Goal: Transaction & Acquisition: Purchase product/service

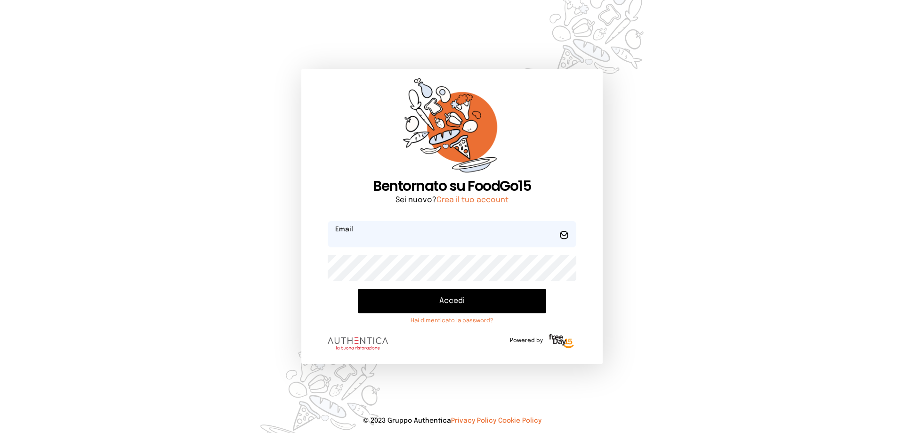
type input "**********"
click at [456, 308] on button "Accedi" at bounding box center [452, 301] width 188 height 24
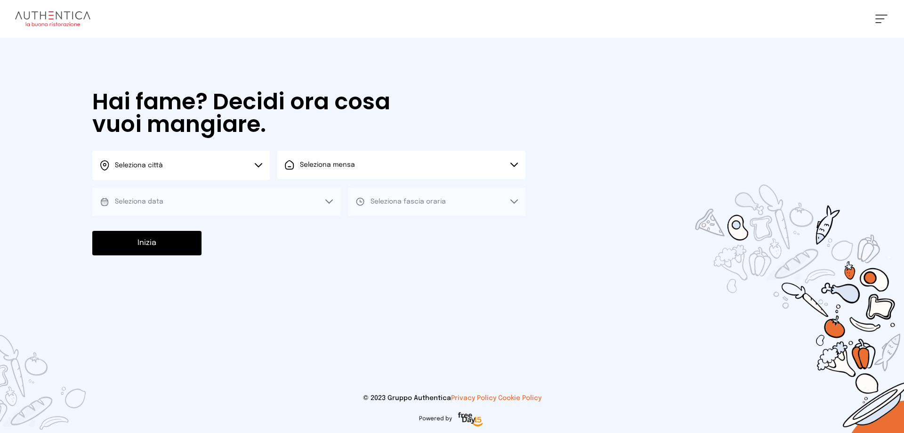
click at [237, 162] on button "Seleziona città" at bounding box center [181, 165] width 178 height 29
click at [175, 189] on li "Terni" at bounding box center [181, 192] width 178 height 25
click at [372, 162] on button "Seleziona mensa" at bounding box center [401, 165] width 248 height 28
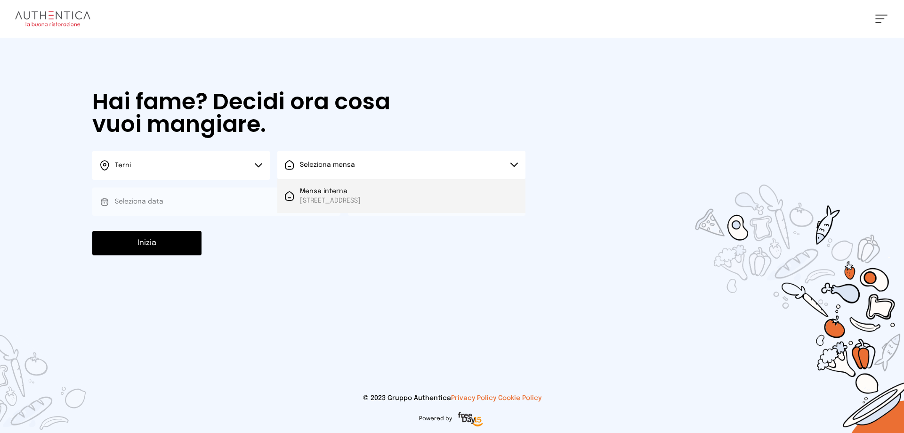
click at [361, 197] on span "[STREET_ADDRESS]" at bounding box center [330, 200] width 61 height 9
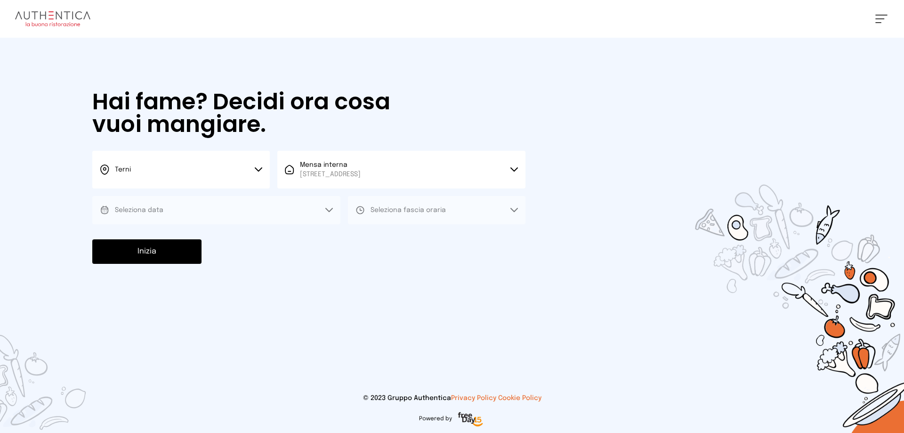
click at [241, 208] on button "Seleziona data" at bounding box center [216, 210] width 248 height 28
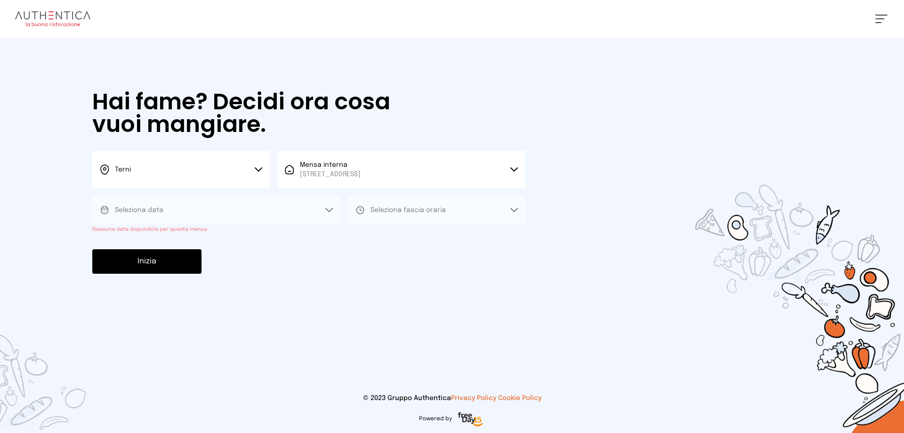
click at [241, 208] on button "Seleziona data" at bounding box center [216, 210] width 248 height 28
click at [326, 209] on icon at bounding box center [329, 209] width 7 height 3
click at [512, 208] on icon at bounding box center [514, 210] width 8 height 5
click at [195, 207] on button "Seleziona data" at bounding box center [216, 210] width 248 height 28
click at [331, 210] on icon at bounding box center [329, 210] width 8 height 5
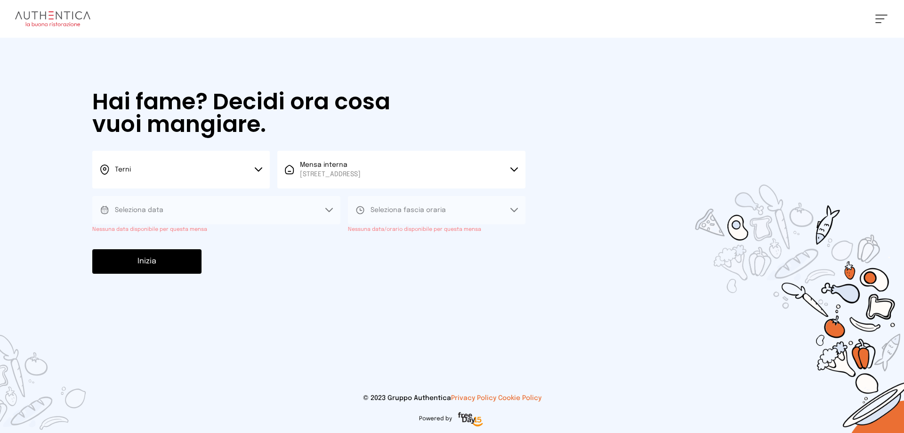
click at [331, 210] on icon at bounding box center [329, 210] width 8 height 5
click at [448, 212] on button "Seleziona fascia oraria" at bounding box center [437, 210] width 178 height 28
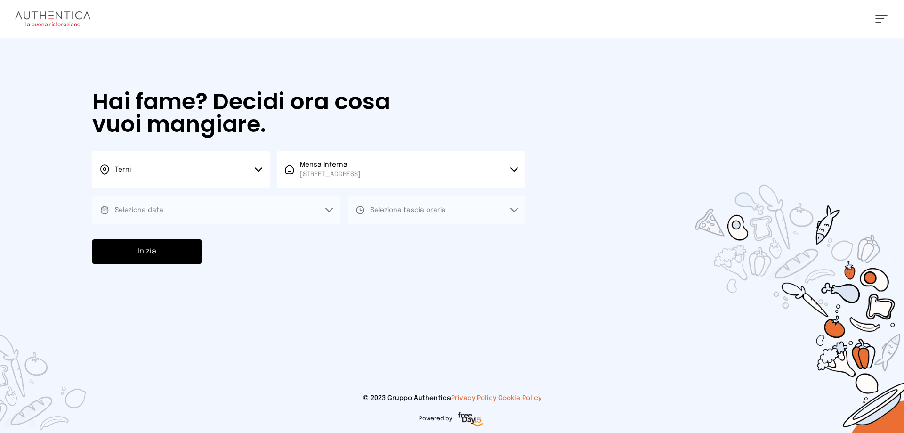
click at [361, 170] on span "[STREET_ADDRESS]" at bounding box center [330, 174] width 61 height 9
click at [355, 214] on span "[STREET_ADDRESS]" at bounding box center [330, 209] width 61 height 9
click at [332, 209] on icon at bounding box center [329, 209] width 7 height 3
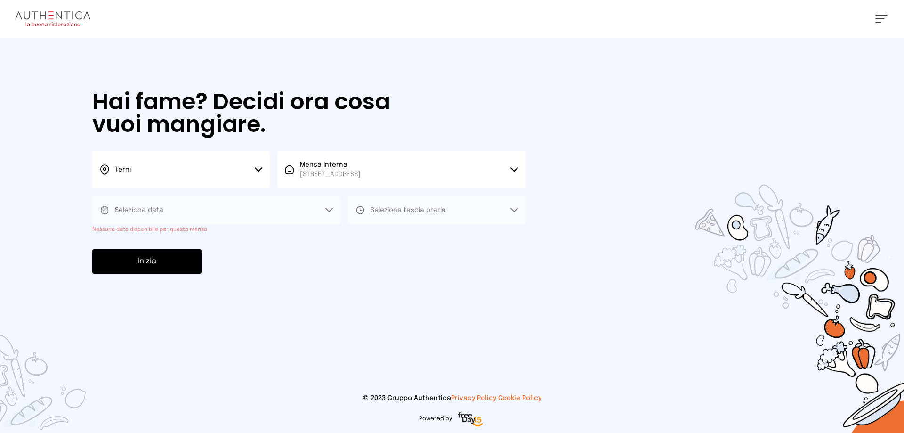
click at [332, 209] on icon at bounding box center [329, 209] width 7 height 3
click at [274, 205] on button "Seleziona data" at bounding box center [216, 210] width 248 height 28
click at [329, 211] on icon at bounding box center [329, 209] width 7 height 3
click at [336, 249] on div "Hai fame? Decidi ora cosa vuoi mangiare. Terni Scegli la città [GEOGRAPHIC_DATA…" at bounding box center [309, 182] width 452 height 289
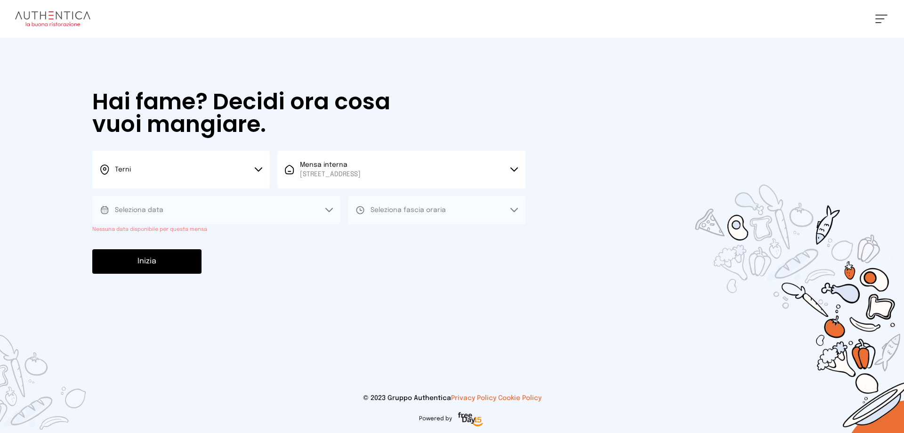
click at [517, 210] on icon at bounding box center [514, 210] width 8 height 5
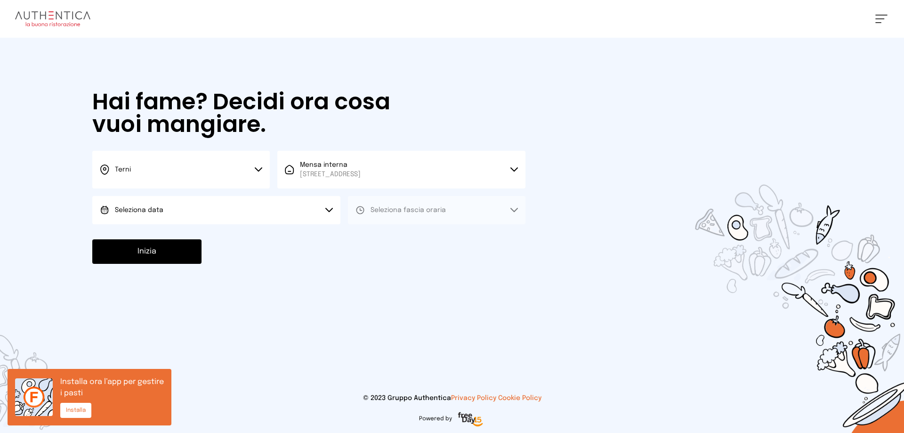
click at [268, 200] on button "Seleziona data" at bounding box center [216, 210] width 248 height 28
click at [246, 239] on li "Oggi, 16/09/2025" at bounding box center [216, 236] width 248 height 24
click at [467, 211] on button "Seleziona fascia oraria" at bounding box center [437, 210] width 178 height 28
click at [431, 239] on li "Pranzo" at bounding box center [437, 236] width 178 height 24
click at [132, 254] on button "Inizia" at bounding box center [146, 251] width 109 height 24
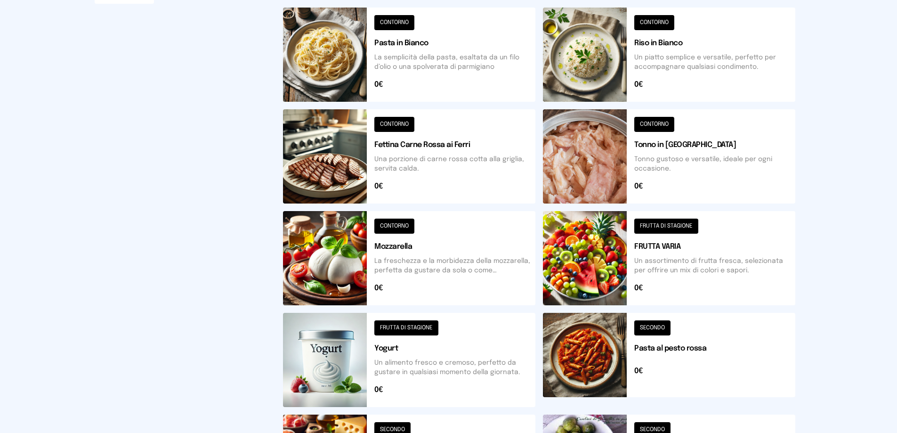
scroll to position [94, 0]
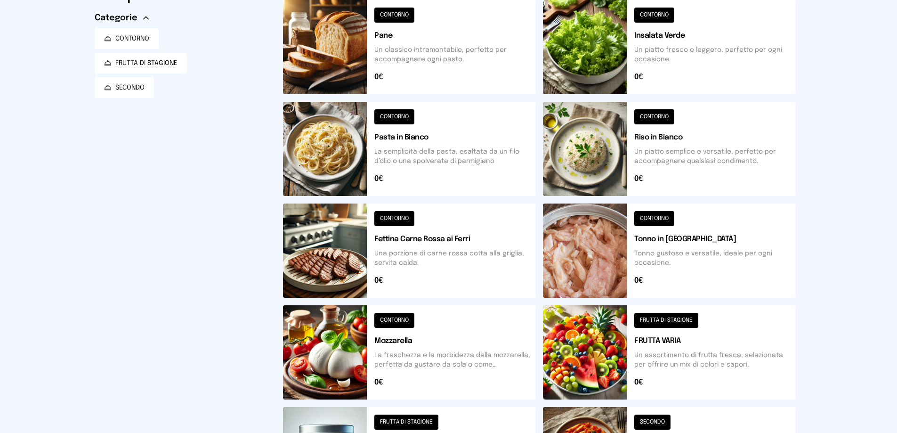
click at [664, 32] on button at bounding box center [669, 47] width 252 height 94
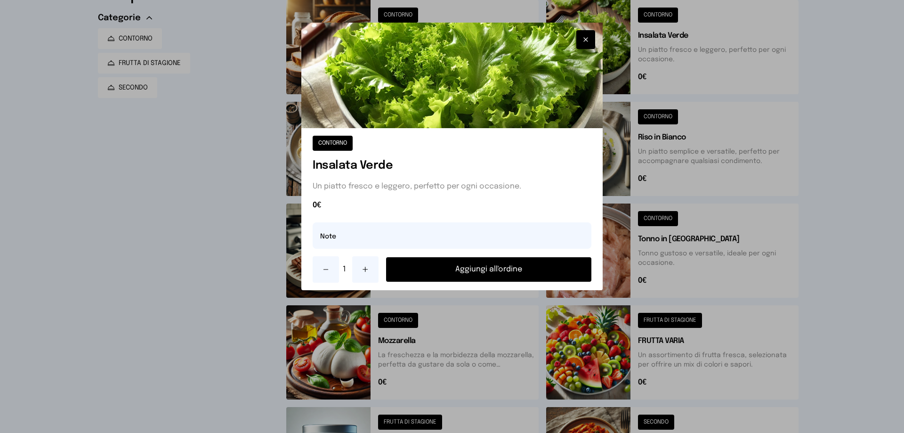
click at [488, 273] on button "Aggiungi all'ordine" at bounding box center [488, 269] width 205 height 24
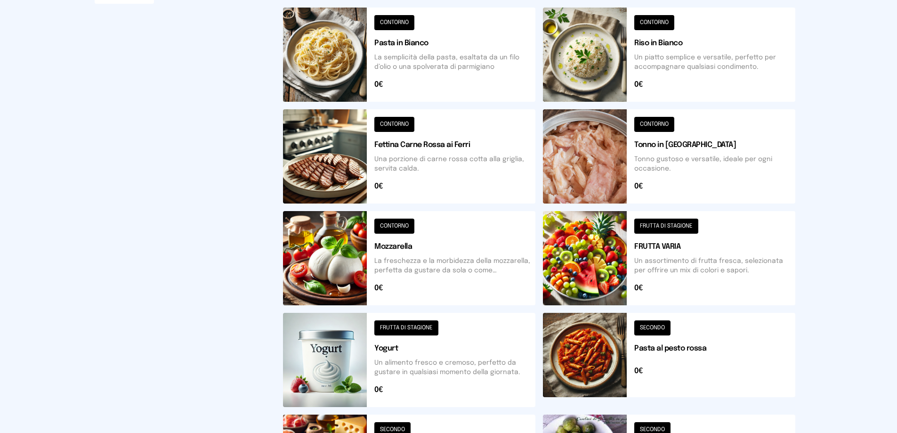
scroll to position [235, 0]
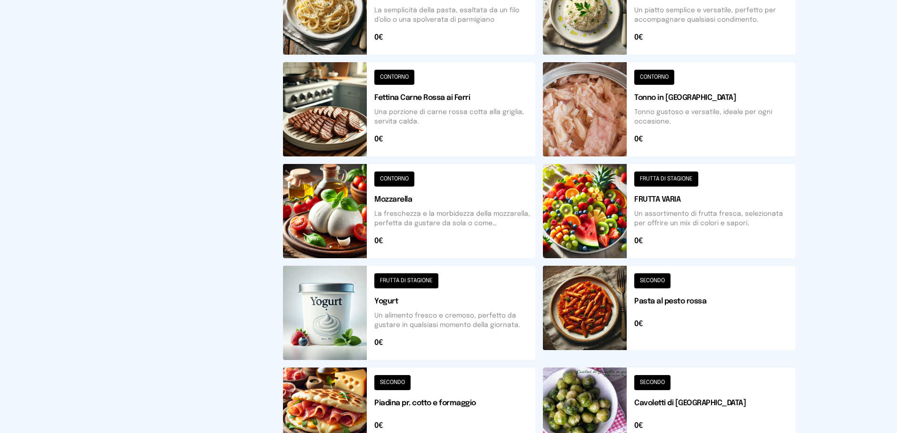
click at [451, 402] on button at bounding box center [409, 409] width 252 height 84
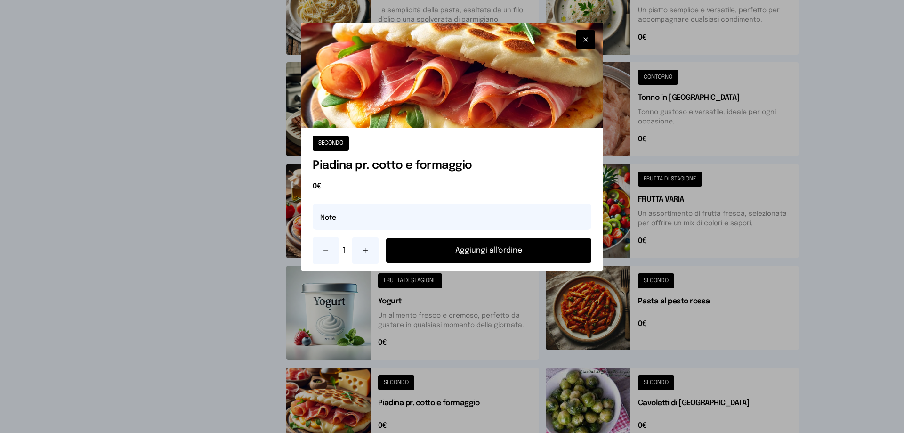
click at [897, 279] on div at bounding box center [452, 216] width 904 height 433
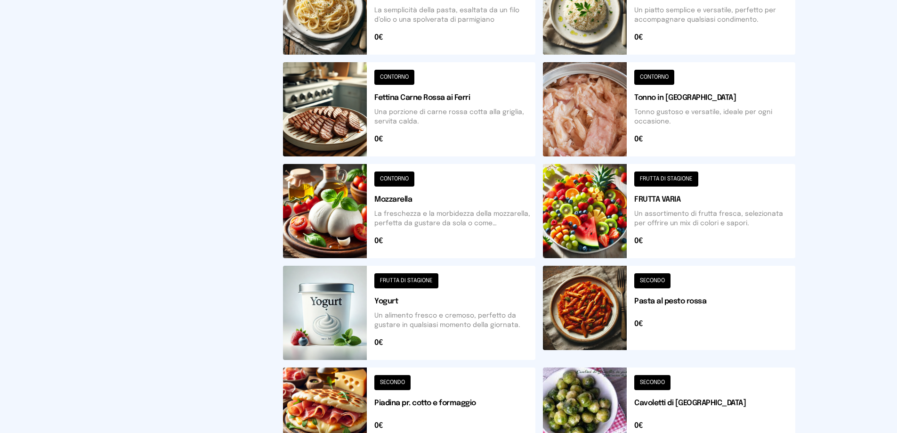
scroll to position [94, 0]
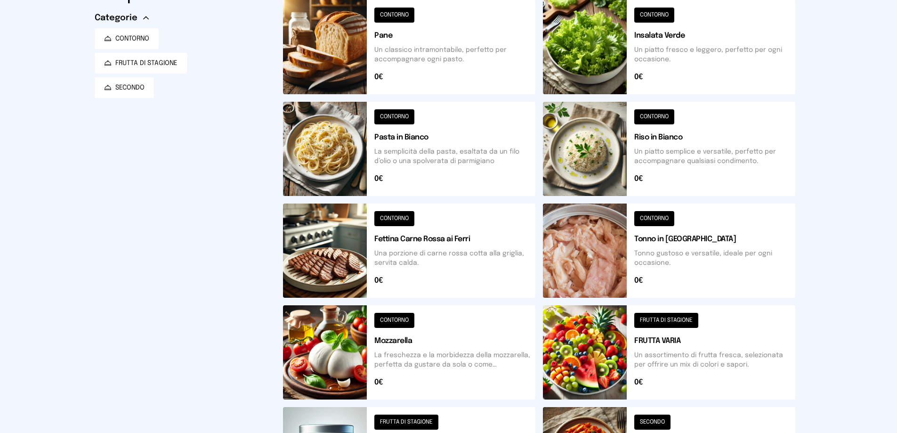
click at [424, 235] on button at bounding box center [409, 250] width 252 height 94
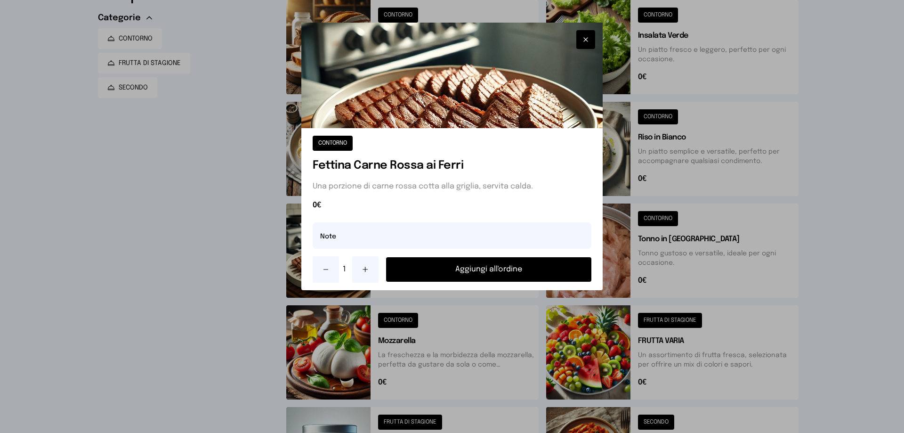
click at [495, 269] on button "Aggiungi all'ordine" at bounding box center [488, 269] width 205 height 24
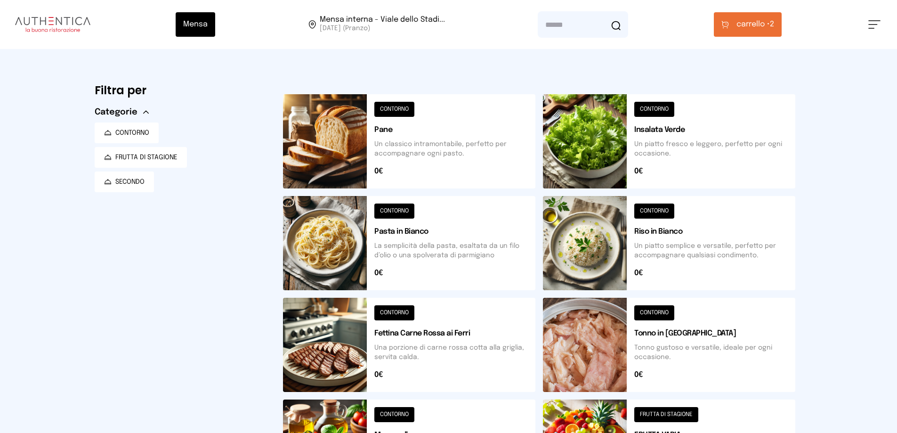
scroll to position [188, 0]
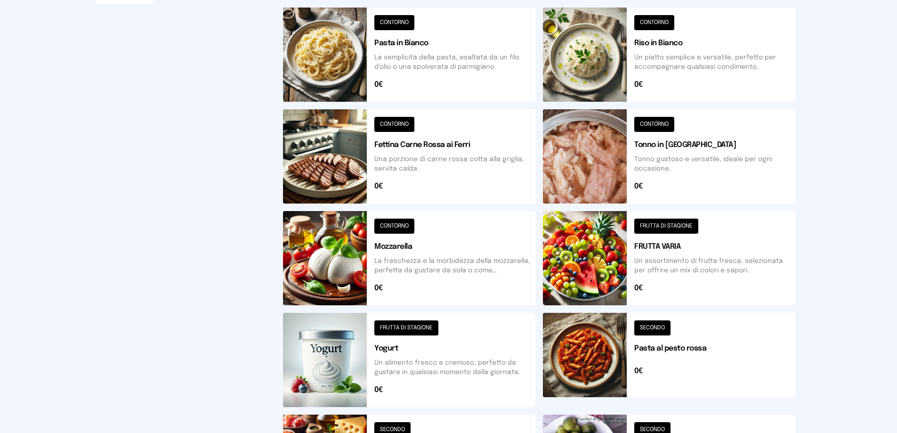
click at [649, 247] on button at bounding box center [669, 258] width 252 height 94
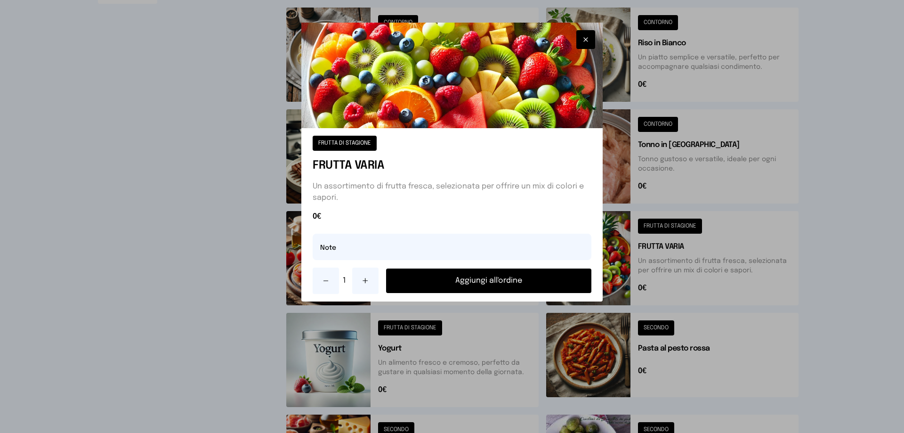
click at [475, 275] on button "Aggiungi all'ordine" at bounding box center [488, 280] width 205 height 24
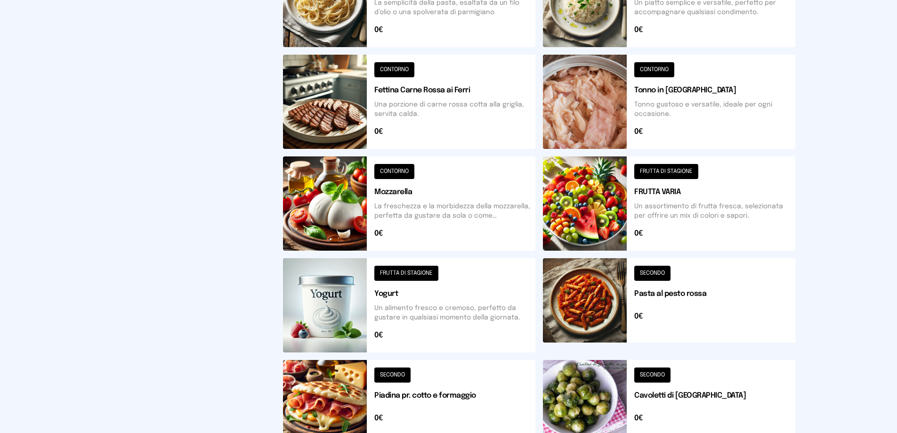
scroll to position [8, 0]
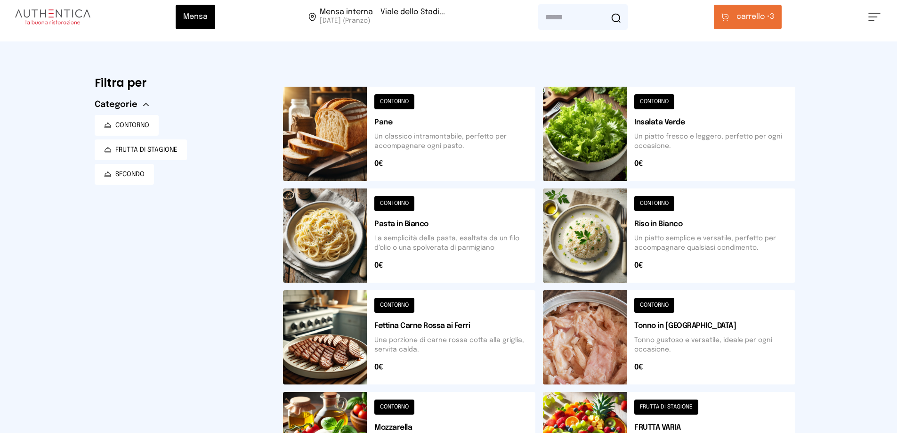
click at [774, 16] on span "carrello • 3" at bounding box center [755, 16] width 38 height 11
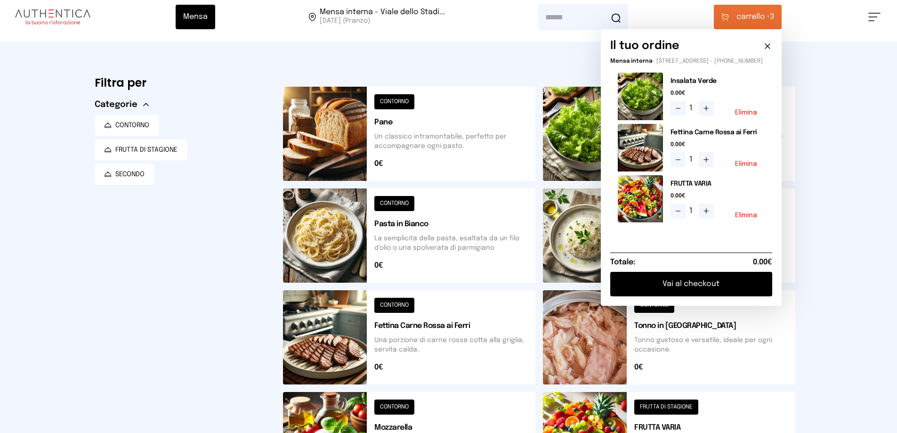
click at [715, 293] on button "Vai al checkout" at bounding box center [691, 284] width 162 height 24
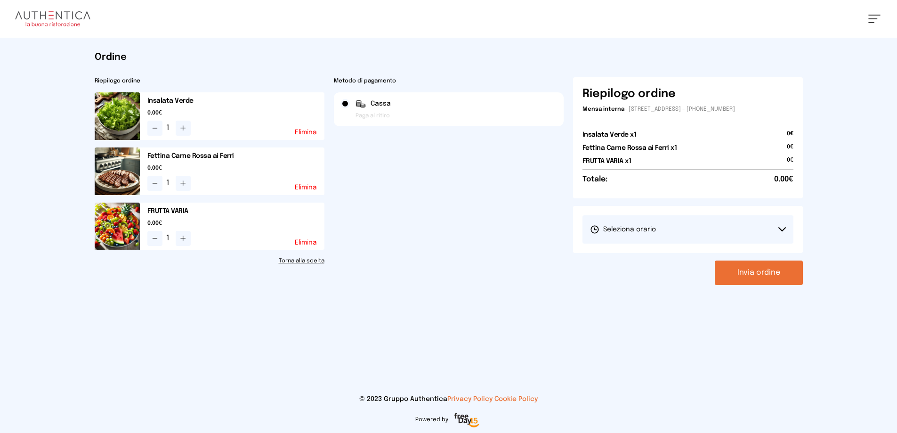
click at [771, 229] on button "Seleziona orario" at bounding box center [688, 229] width 211 height 28
click at [692, 248] on li "1° Turno (13:00 - 15:00)" at bounding box center [688, 255] width 211 height 24
click at [765, 273] on button "Invia ordine" at bounding box center [759, 272] width 88 height 24
